Goal: Navigation & Orientation: Find specific page/section

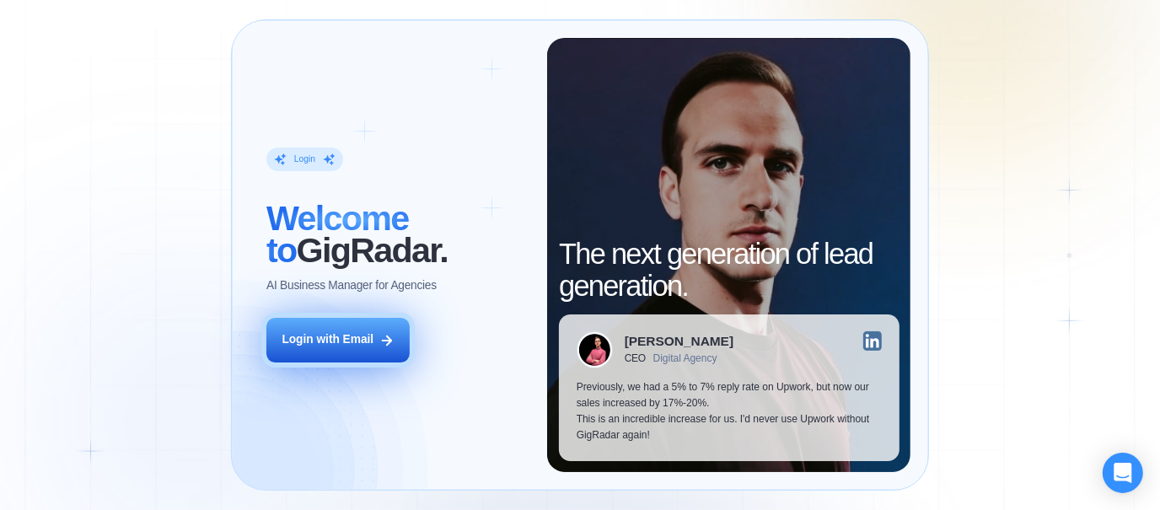
click at [380, 336] on icon at bounding box center [387, 340] width 15 height 15
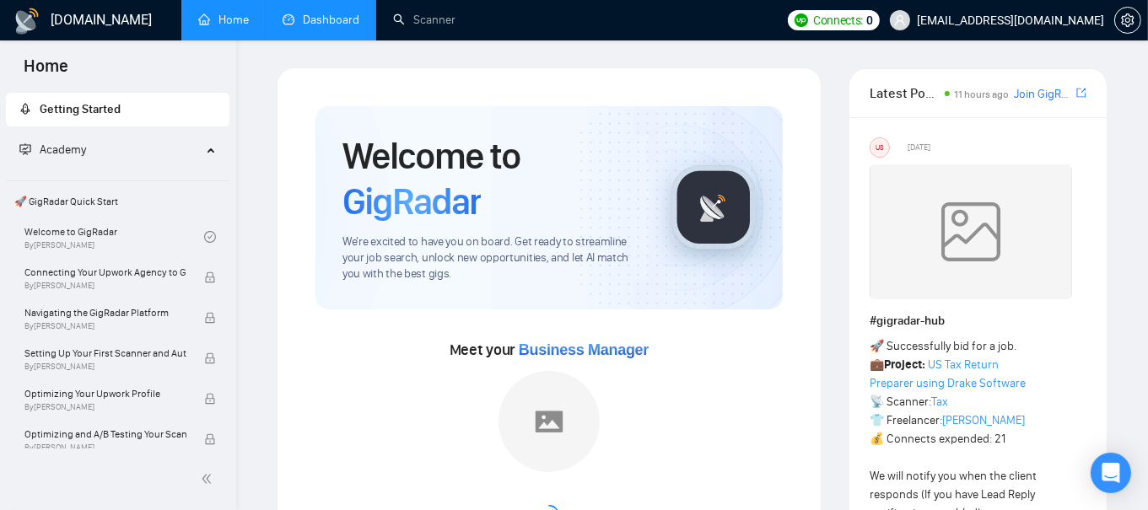
click at [324, 27] on link "Dashboard" at bounding box center [321, 20] width 77 height 14
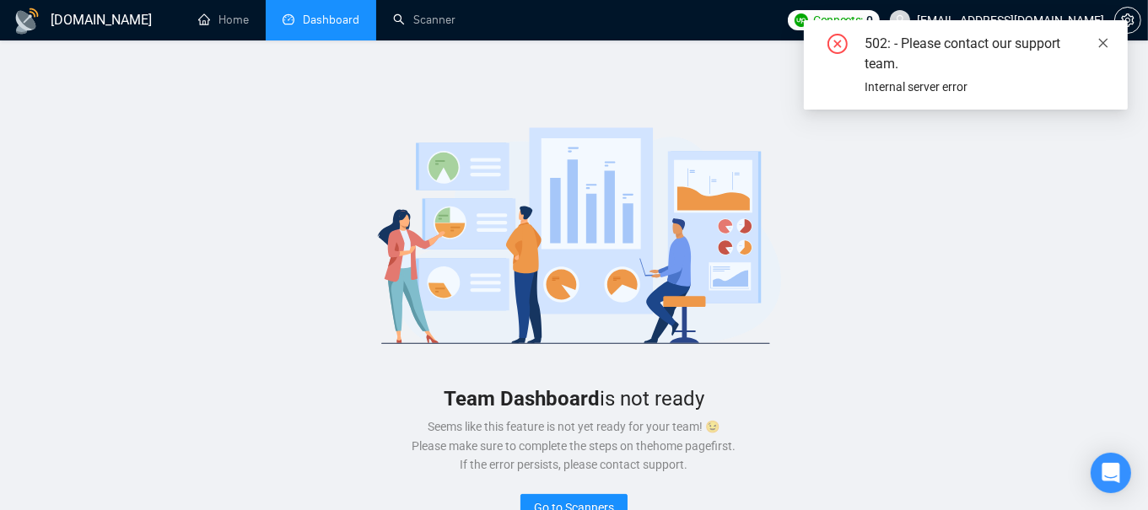
click at [1105, 42] on icon "close" at bounding box center [1103, 43] width 12 height 12
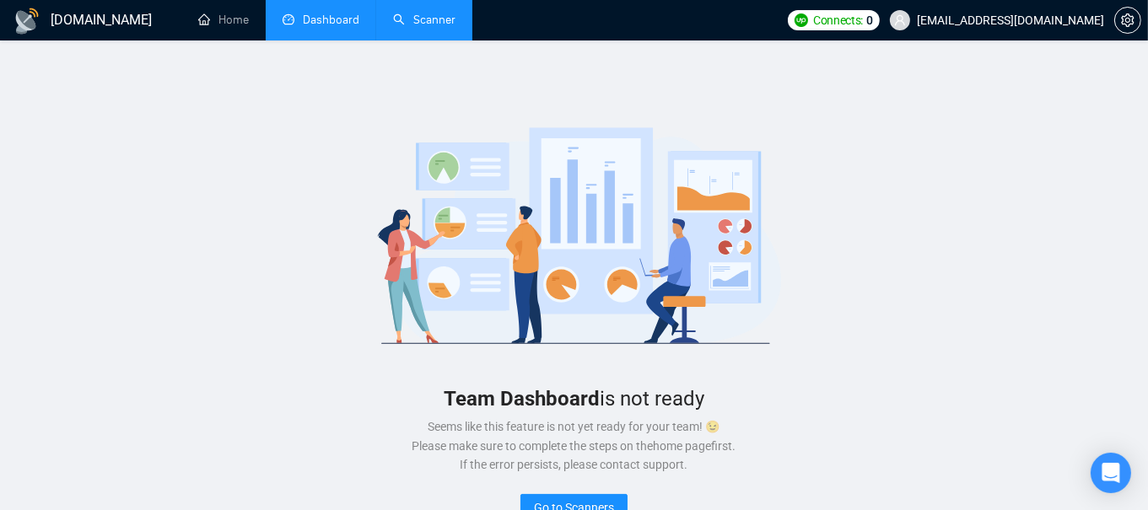
click at [439, 19] on link "Scanner" at bounding box center [424, 20] width 62 height 14
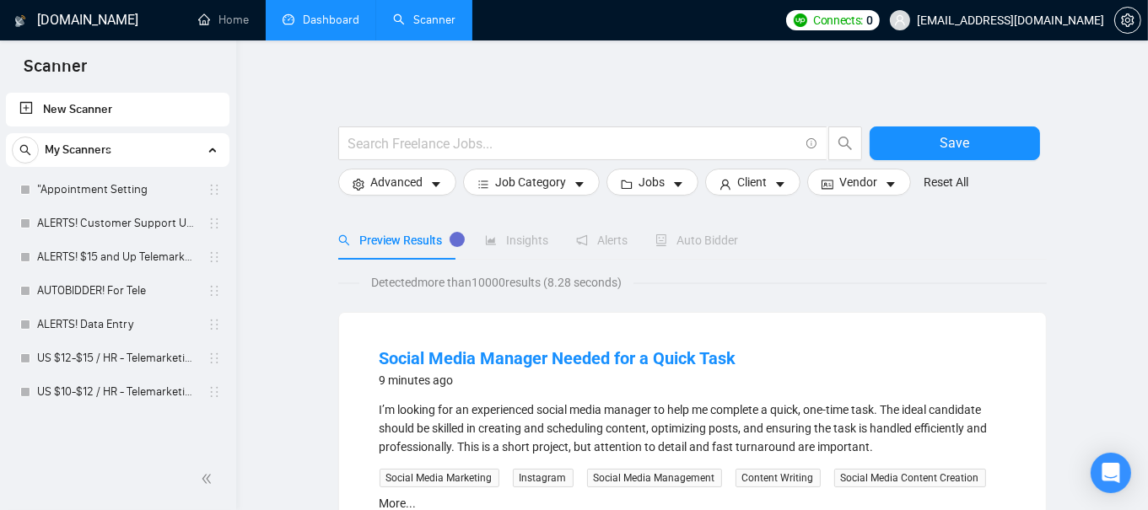
click at [345, 21] on link "Dashboard" at bounding box center [321, 20] width 77 height 14
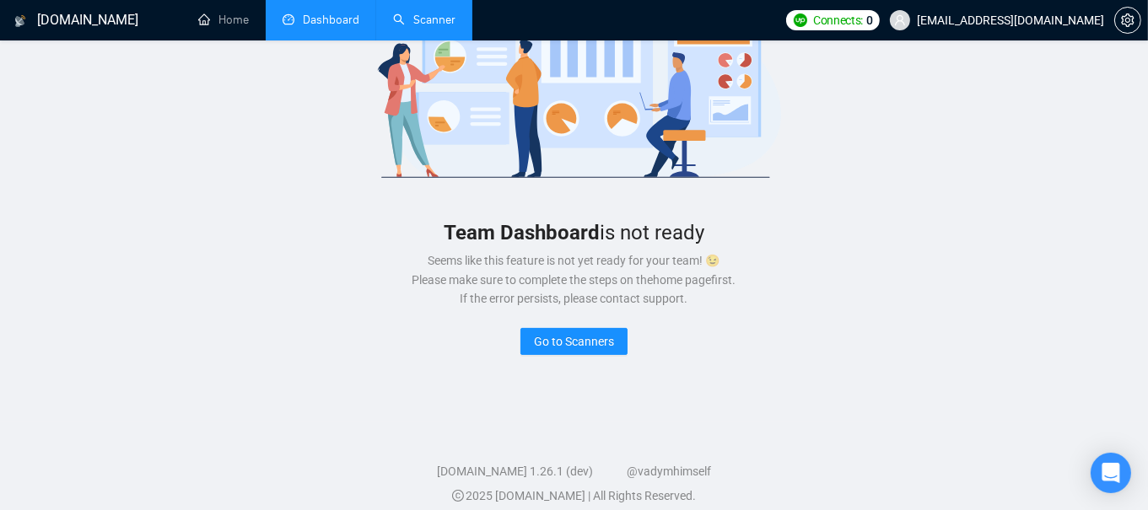
scroll to position [168, 0]
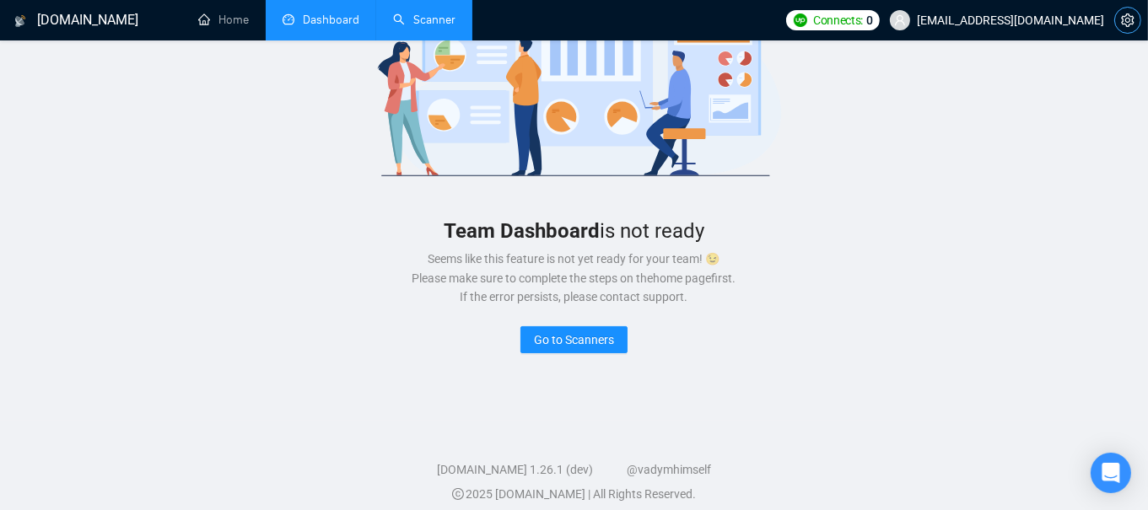
click at [1124, 11] on button "button" at bounding box center [1127, 20] width 27 height 27
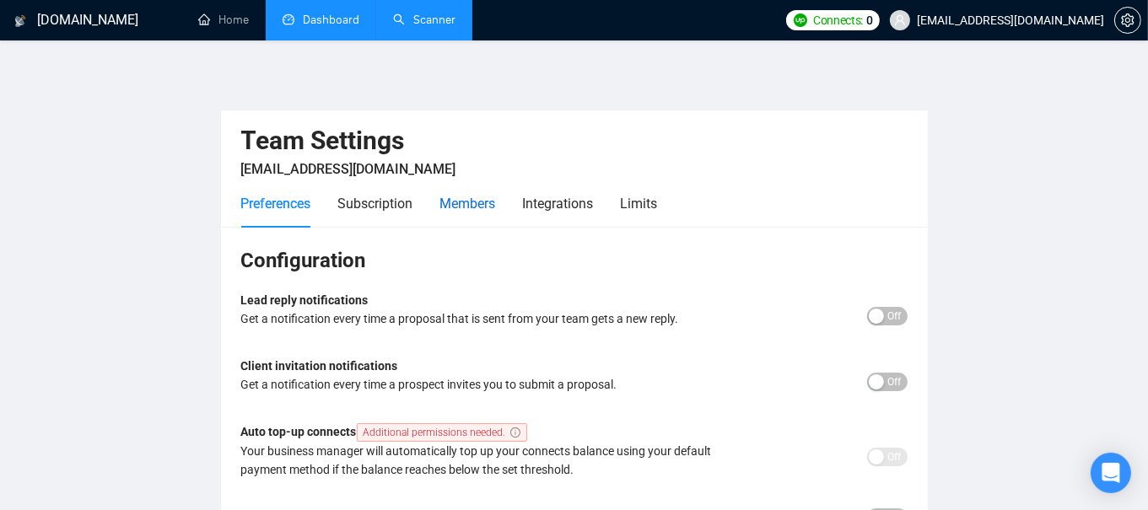
click at [483, 208] on div "Members" at bounding box center [468, 203] width 56 height 21
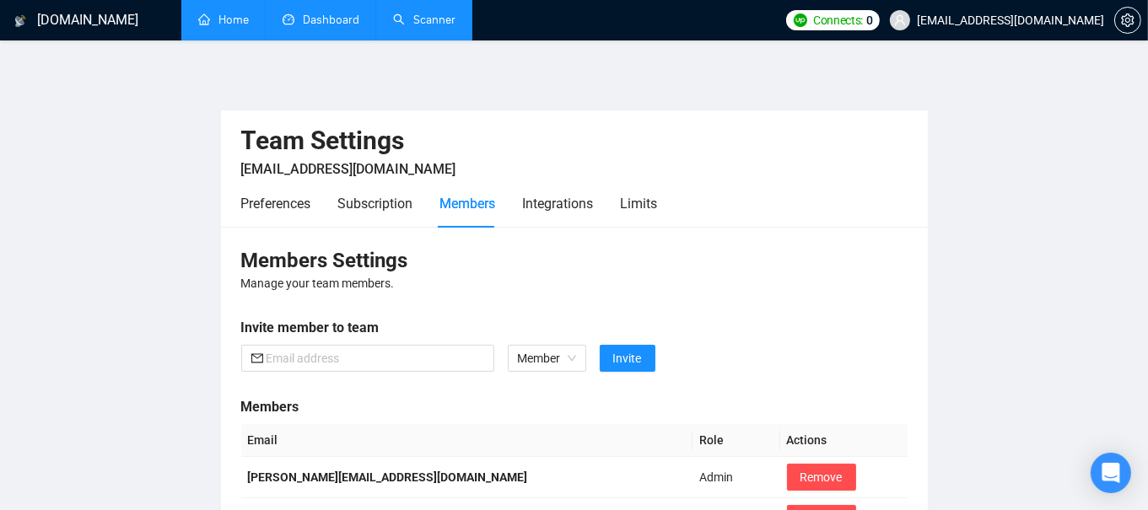
click at [245, 17] on link "Home" at bounding box center [223, 20] width 51 height 14
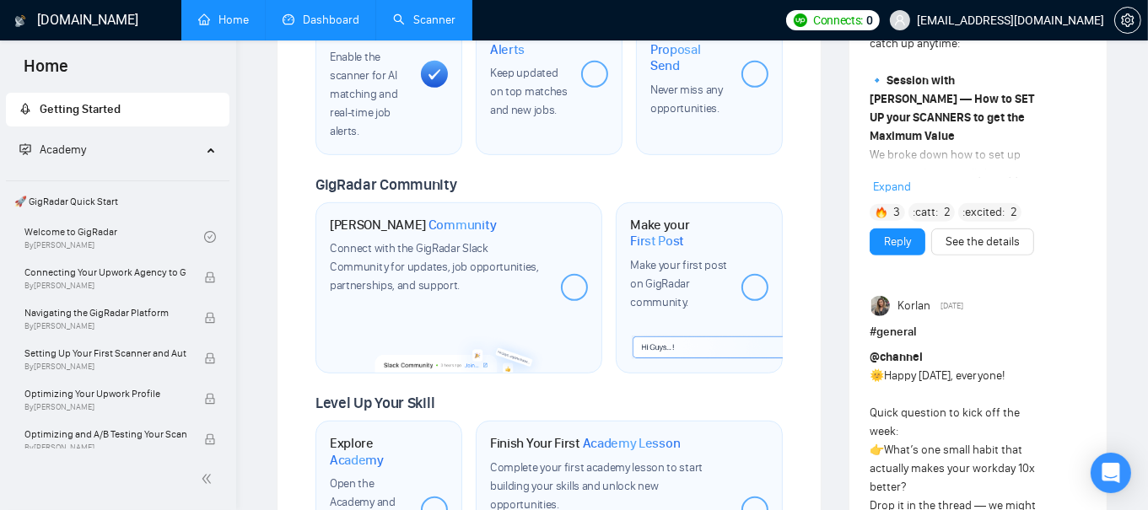
scroll to position [782, 0]
